Goal: Check status: Check status

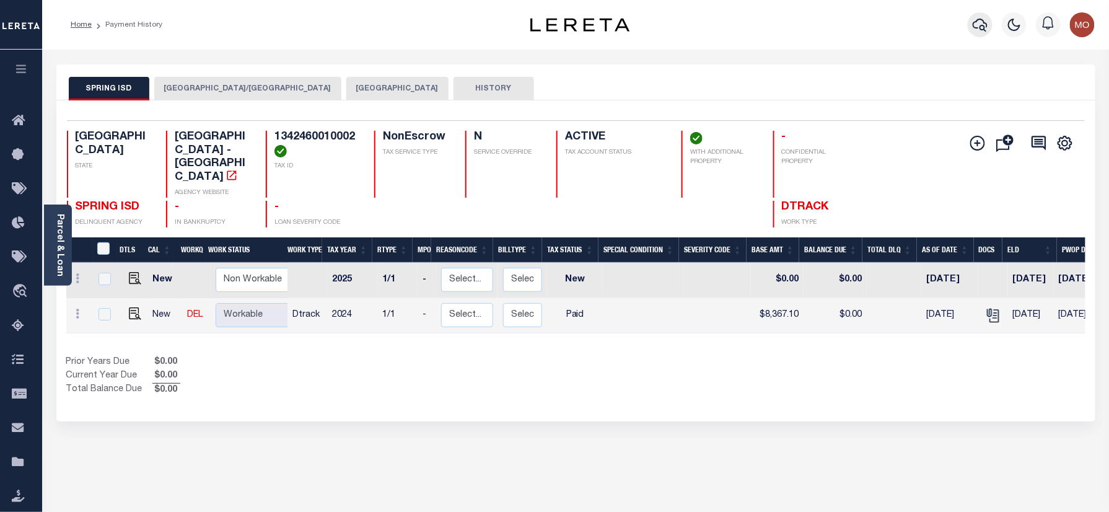
click at [976, 25] on icon "button" at bounding box center [979, 24] width 15 height 15
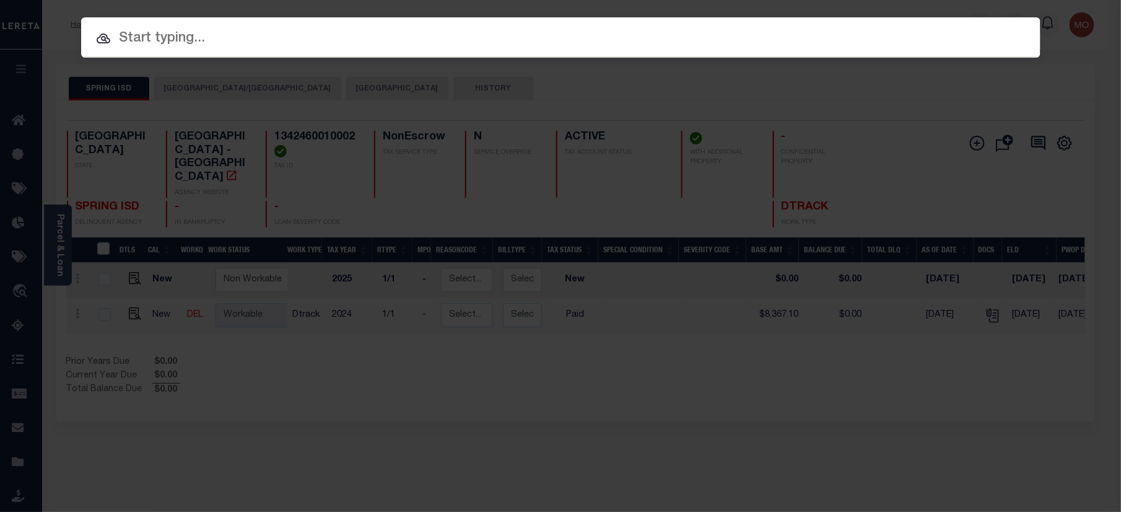
click at [209, 38] on input "text" at bounding box center [560, 39] width 959 height 22
paste input "140500032408"
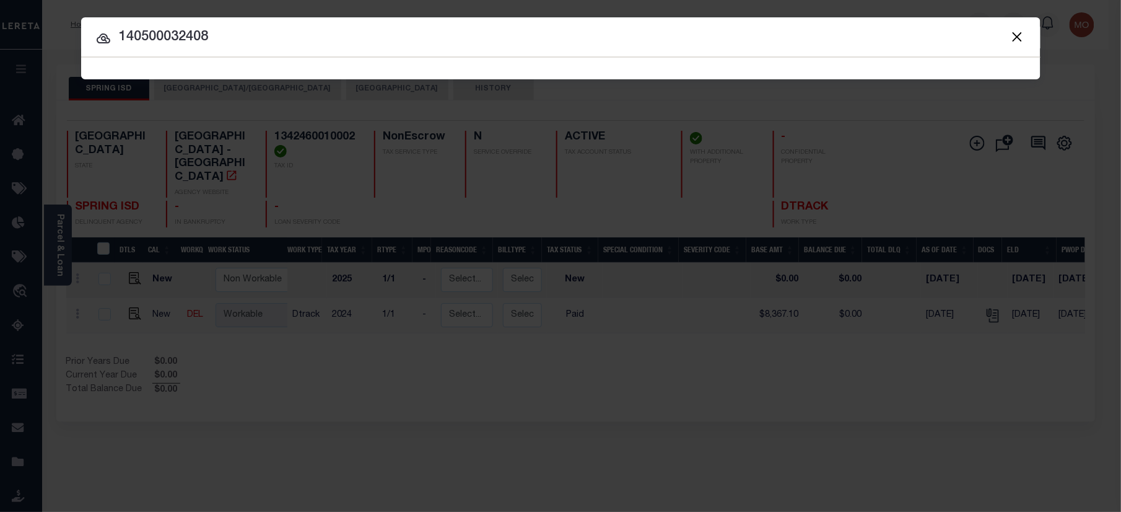
type input "140500032408"
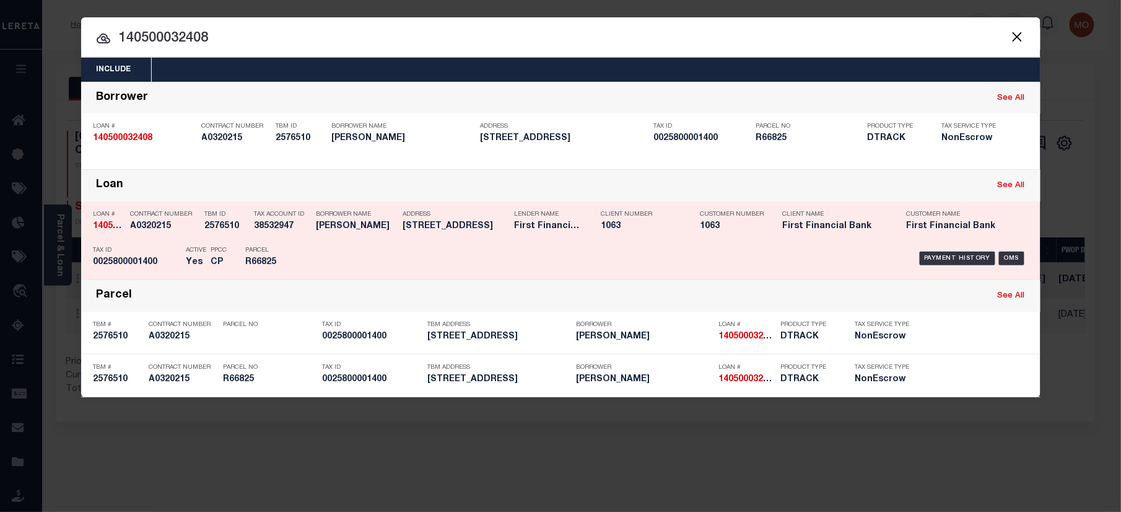
click at [216, 251] on p "PPCC" at bounding box center [219, 250] width 16 height 7
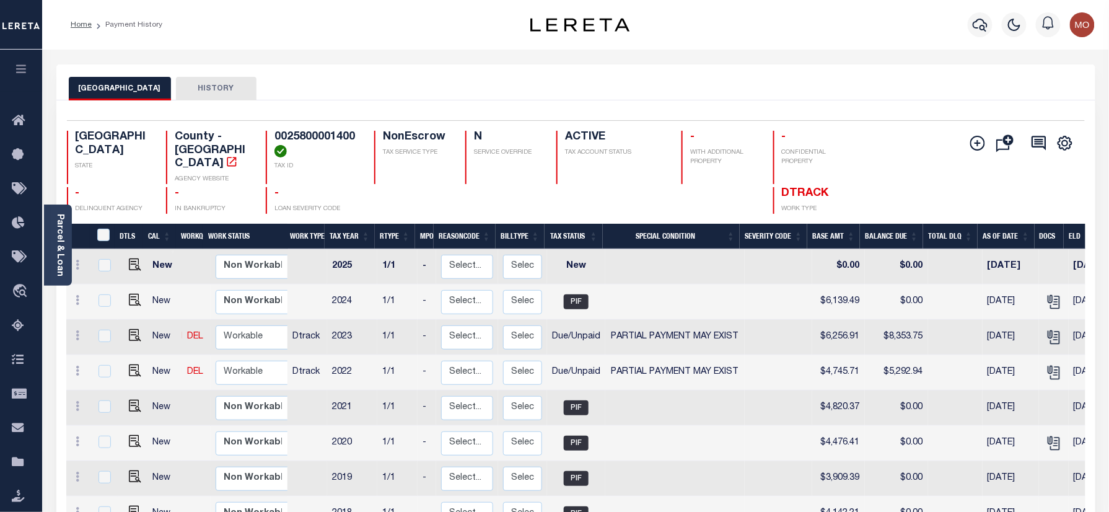
click at [506, 70] on div "MONTGOMERY COUNTY HISTORY" at bounding box center [575, 82] width 1039 height 36
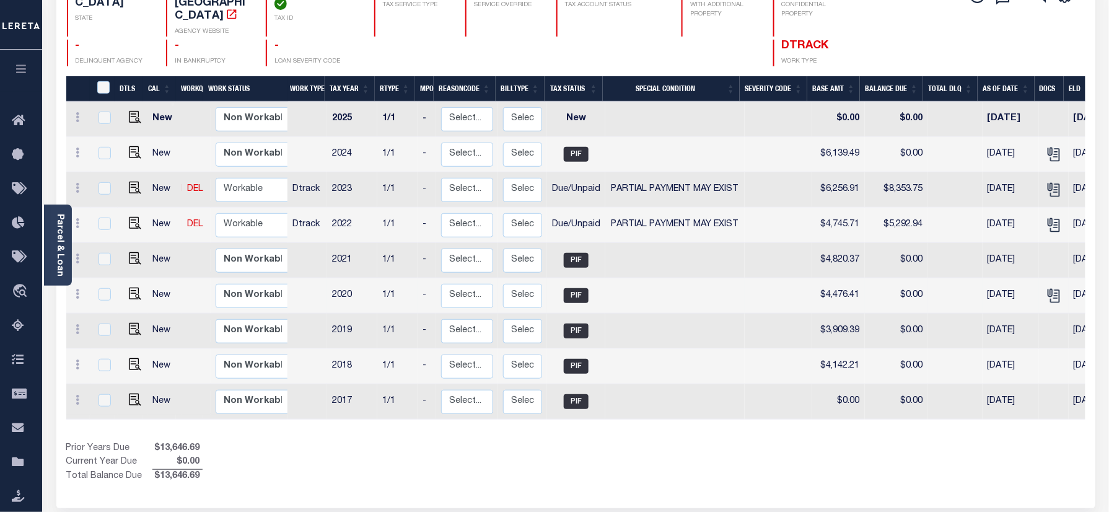
scroll to position [165, 0]
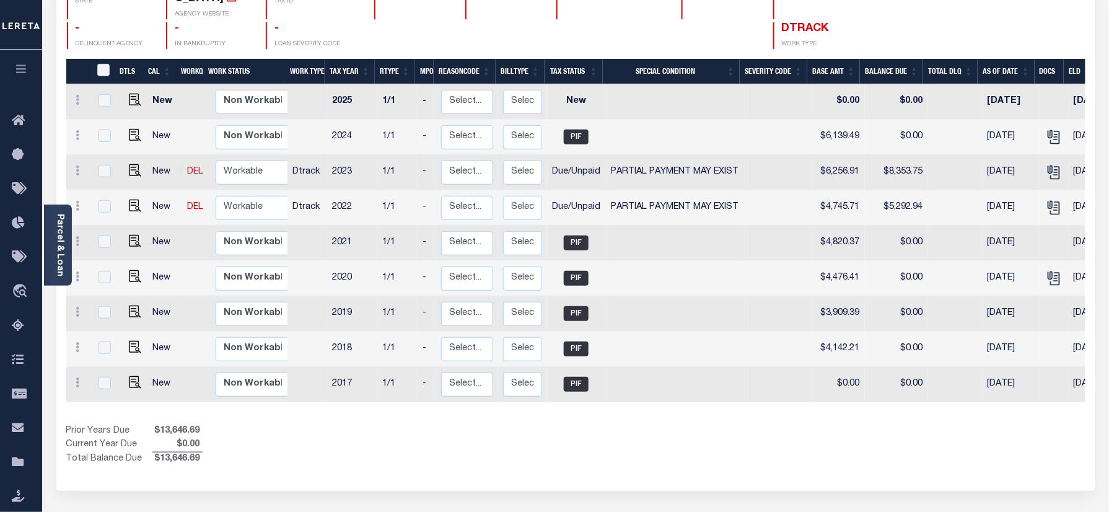
click at [441, 442] on div "Prior Years Due $13,646.69 Current Year Due $0.00 Total Balance Due $13,646.69" at bounding box center [321, 444] width 510 height 41
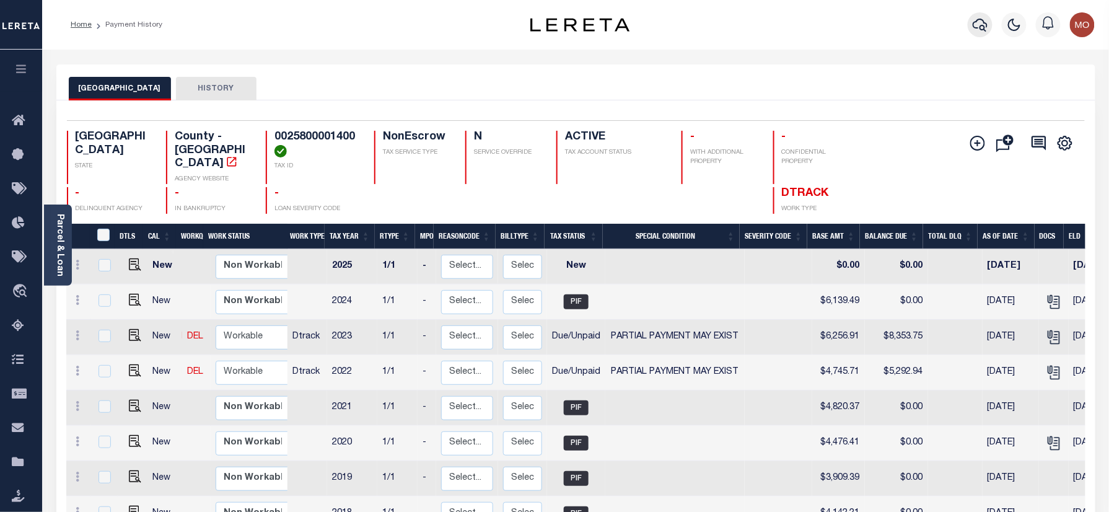
click at [979, 25] on icon "button" at bounding box center [979, 24] width 15 height 15
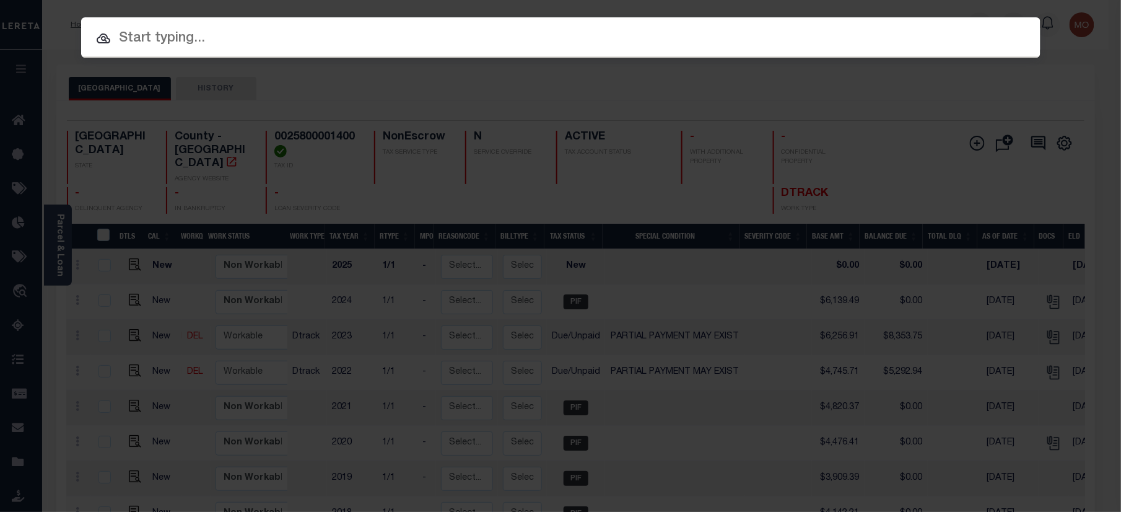
paste input "40005598"
click at [202, 43] on input "text" at bounding box center [560, 39] width 959 height 22
type input "40005598"
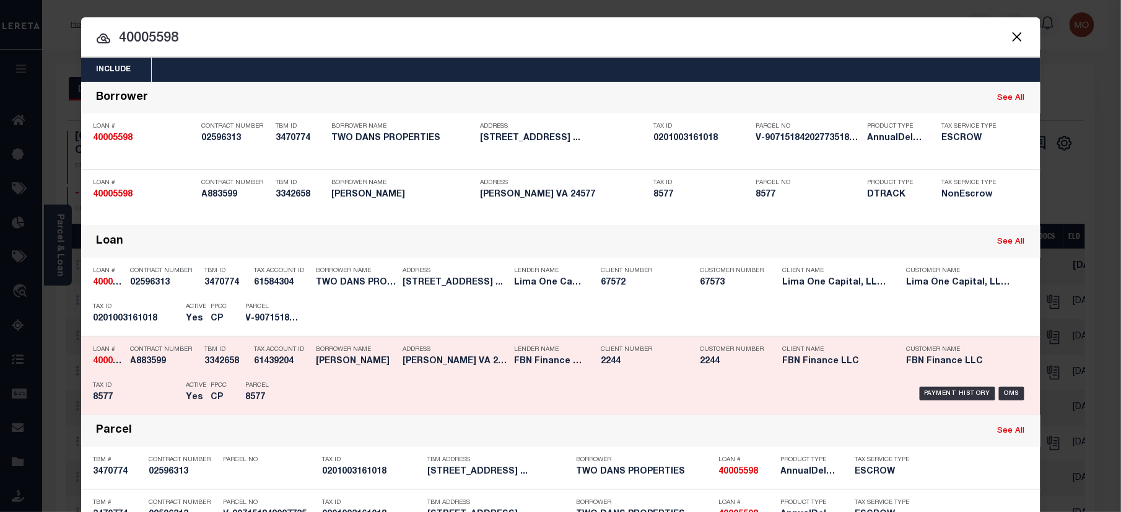
click at [191, 382] on p "Active" at bounding box center [196, 385] width 20 height 7
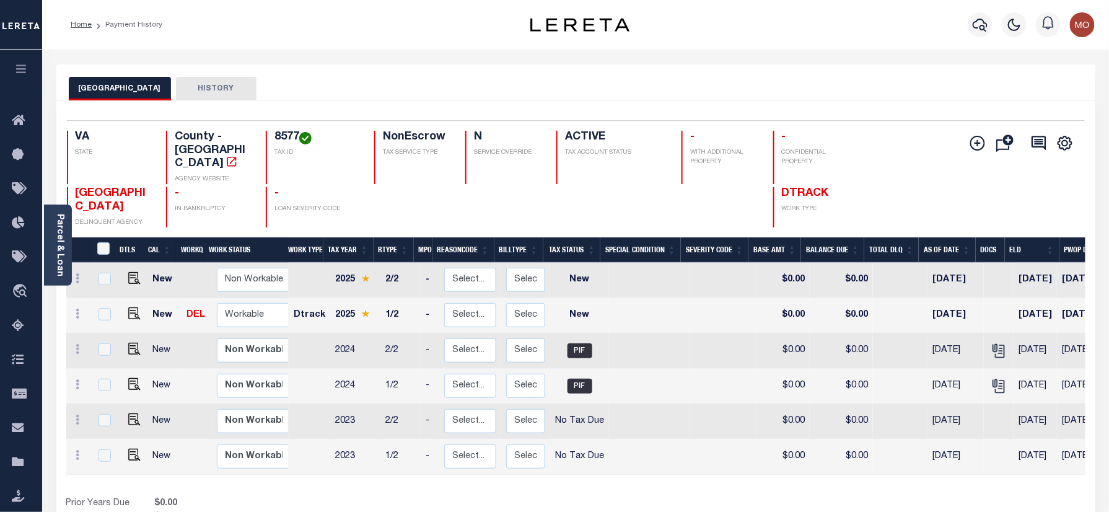
click at [124, 310] on link at bounding box center [131, 314] width 19 height 9
checkbox input "true"
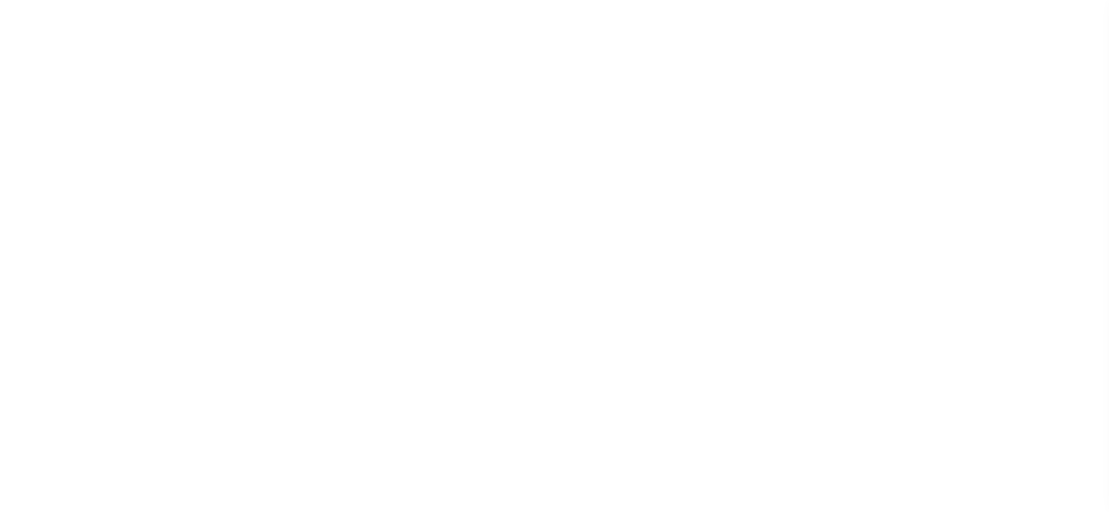
select select "NW2"
